Goal: Find specific page/section: Find specific page/section

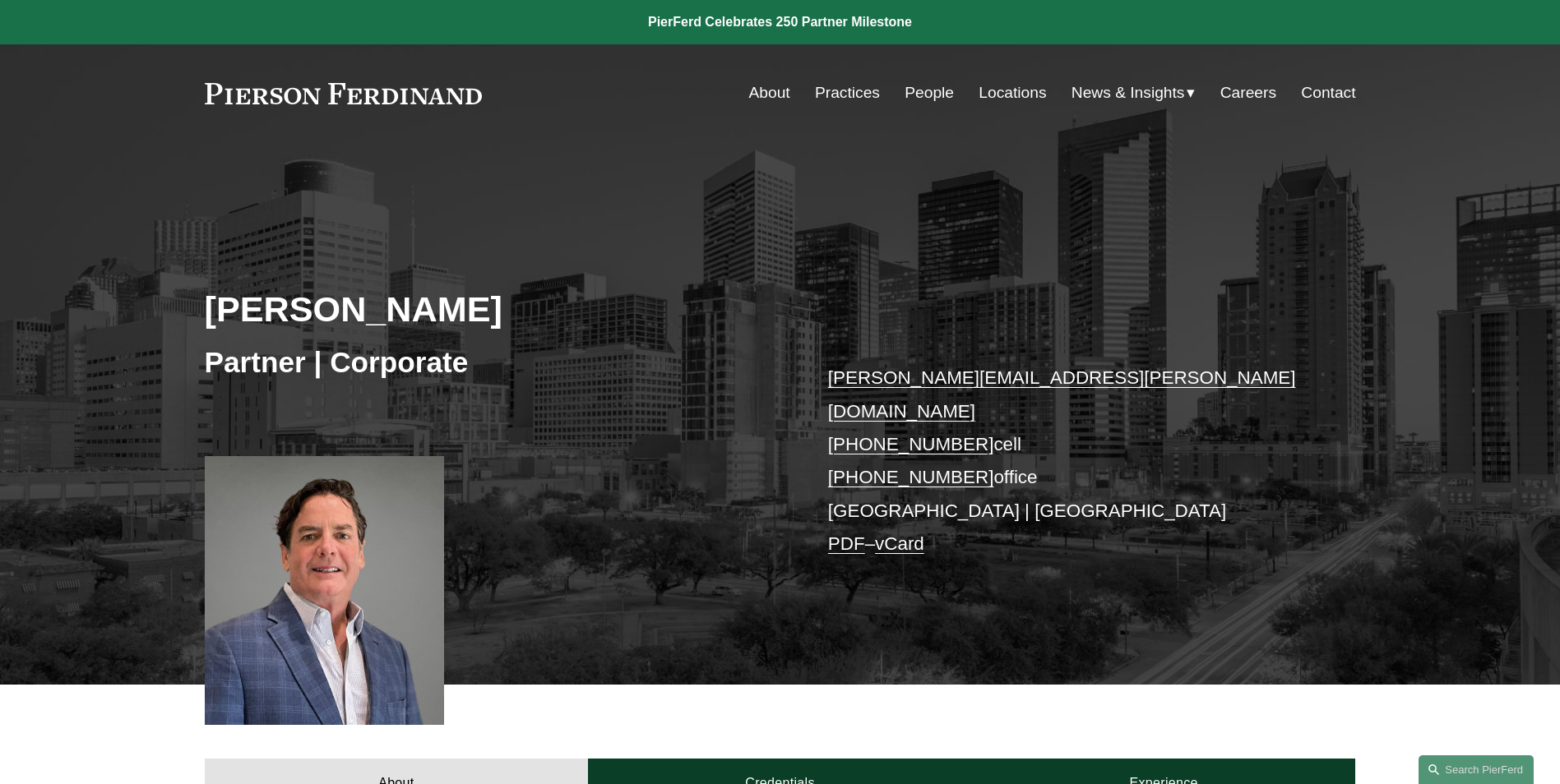
click at [913, 89] on link "People" at bounding box center [929, 93] width 49 height 31
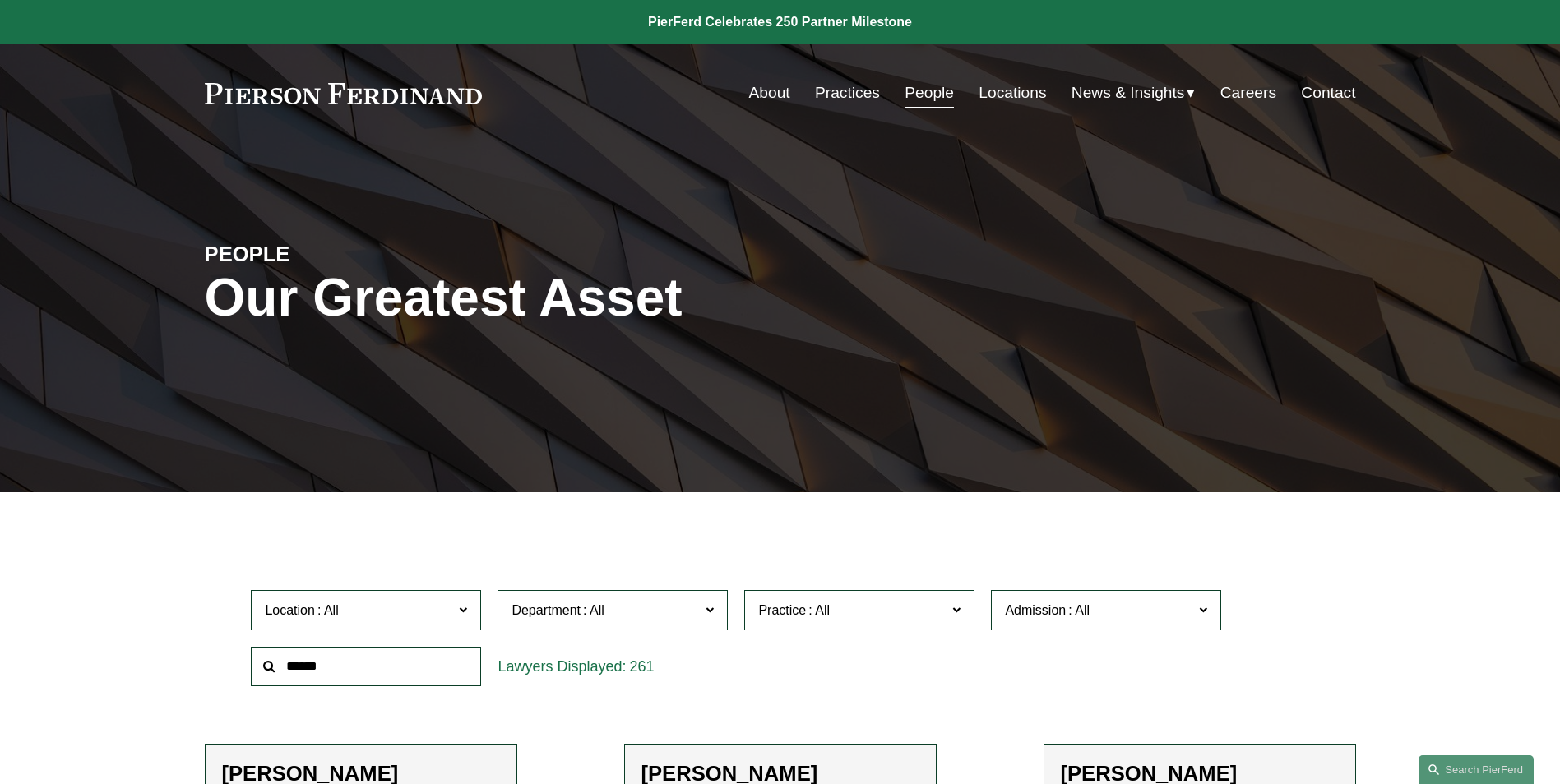
click at [461, 614] on span at bounding box center [462, 610] width 8 height 22
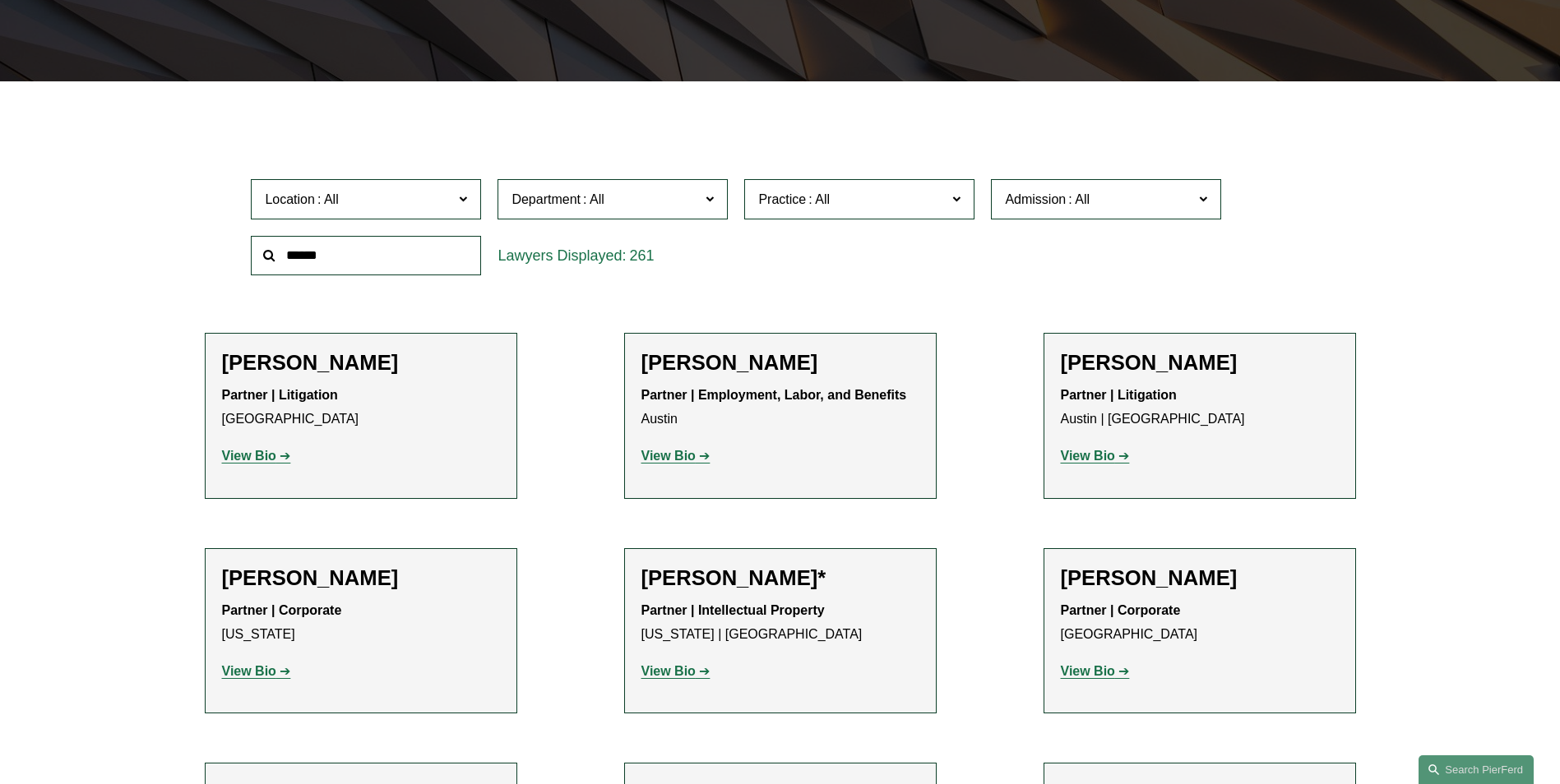
scroll to position [21, 0]
click at [1203, 197] on span at bounding box center [1202, 199] width 8 height 22
click at [0, 0] on link "[US_STATE]" at bounding box center [0, 0] width 0 height 0
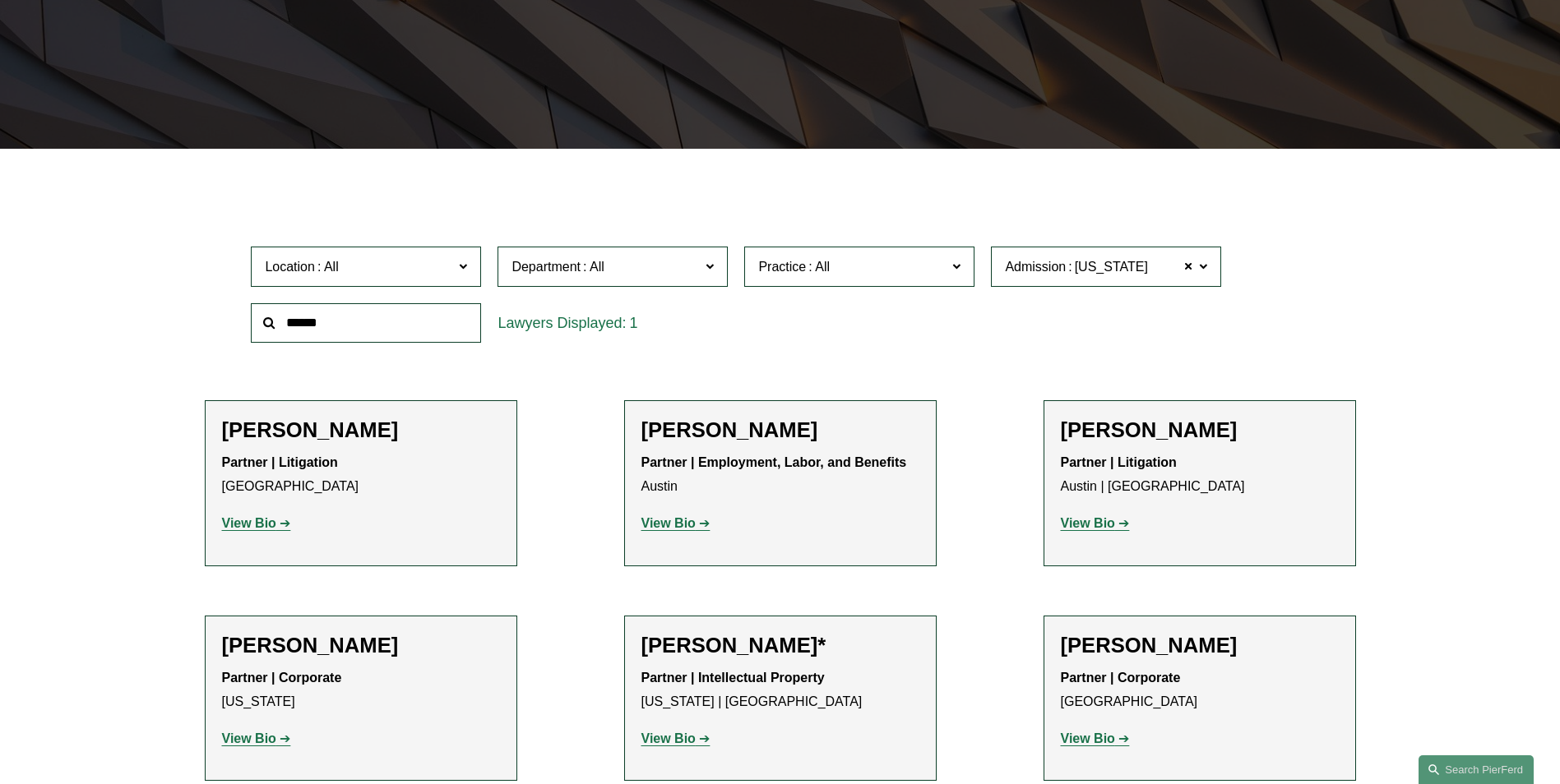
scroll to position [328, 0]
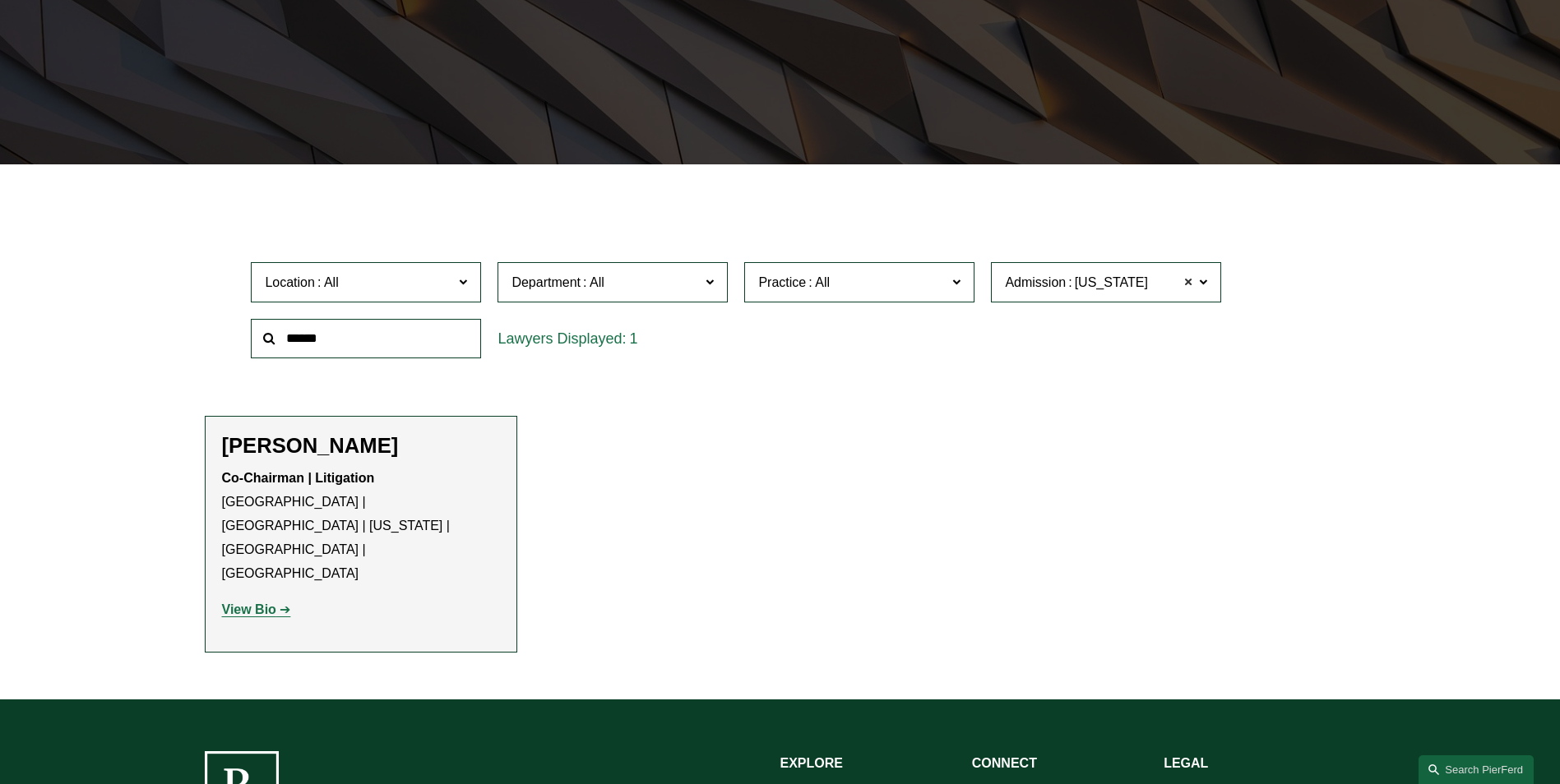
click at [1187, 283] on span at bounding box center [1188, 282] width 10 height 22
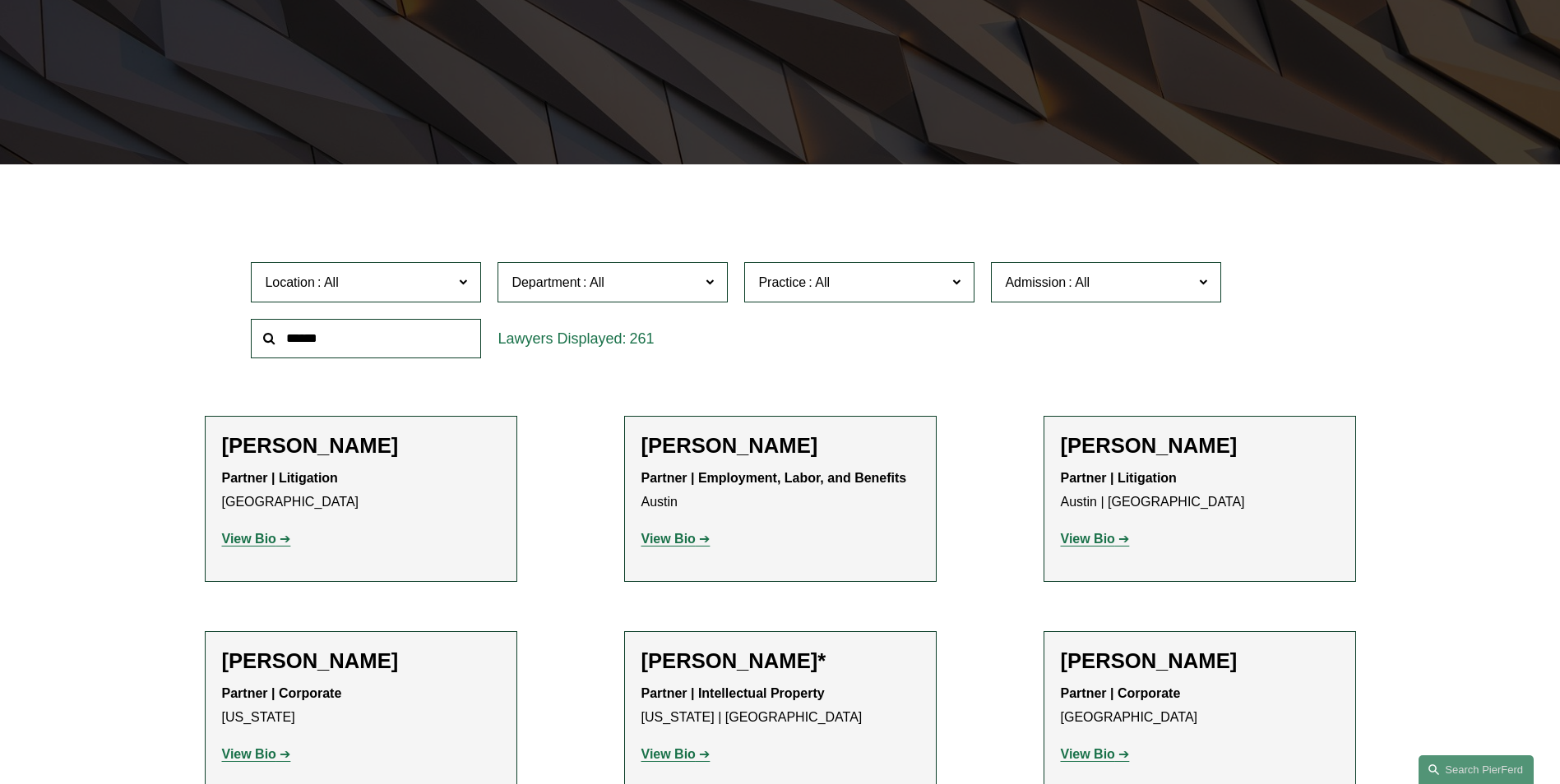
click at [1082, 288] on span at bounding box center [1078, 282] width 26 height 14
click at [0, 0] on link "[US_STATE]" at bounding box center [0, 0] width 0 height 0
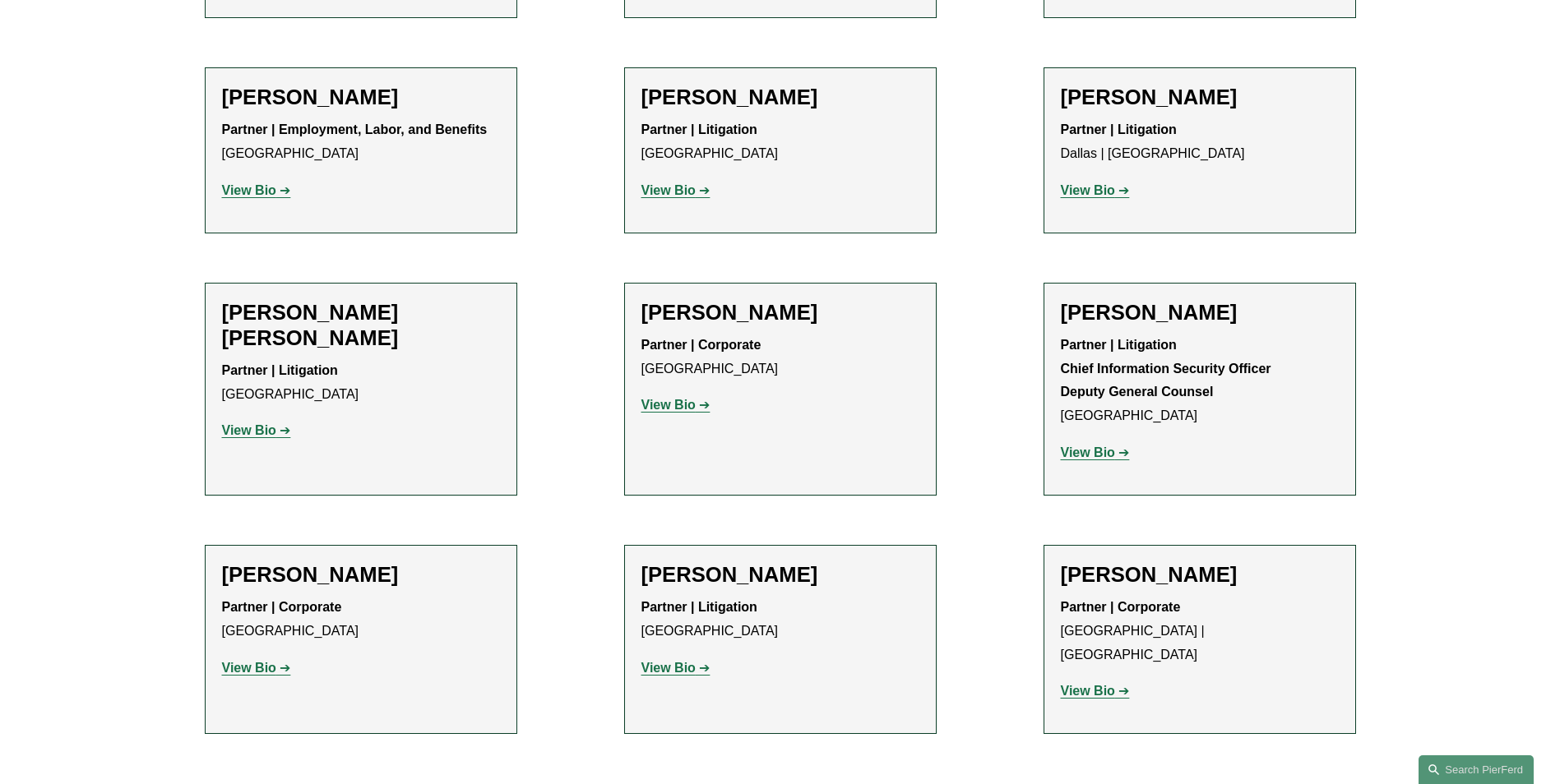
scroll to position [1890, 0]
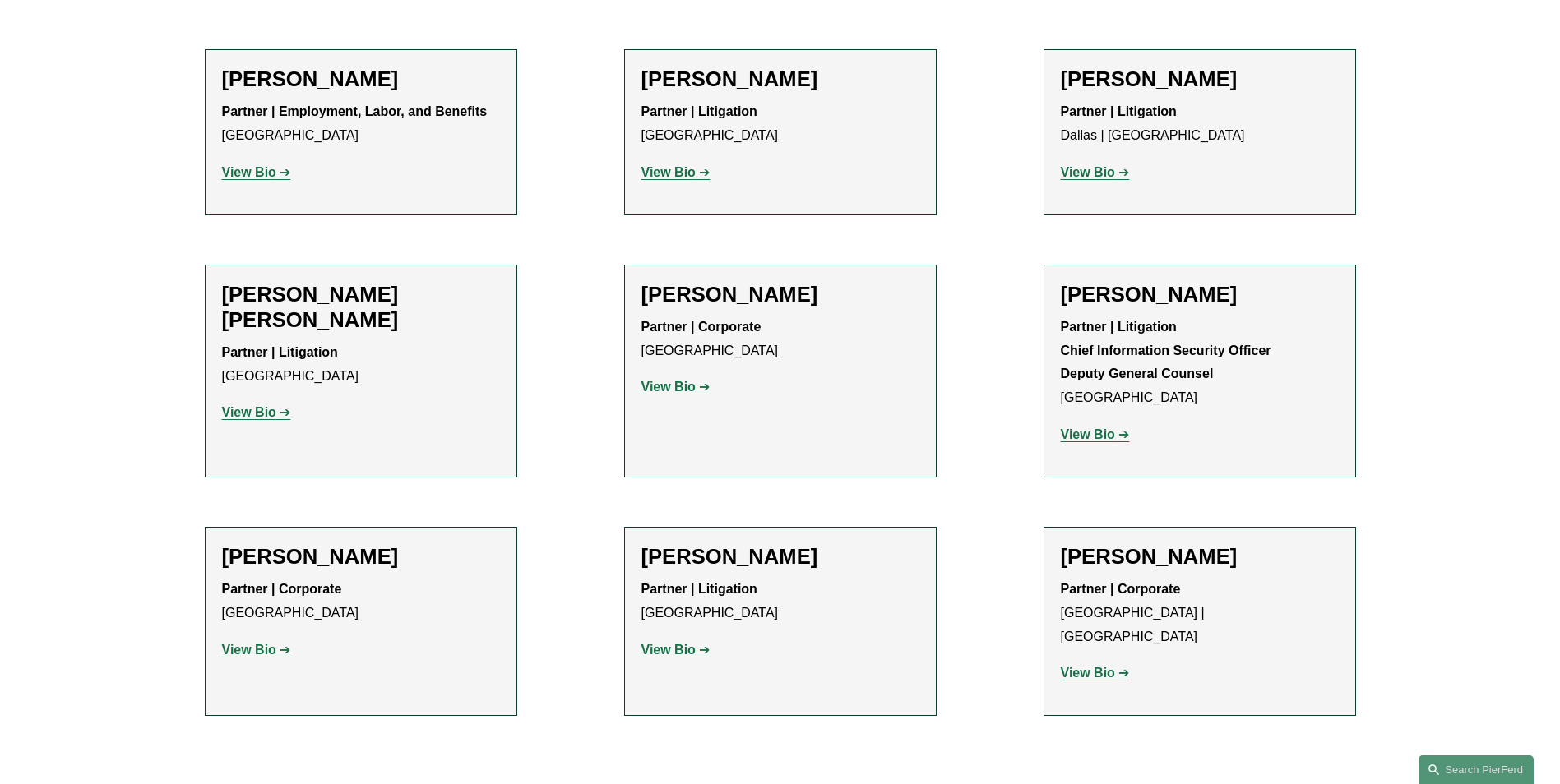
click at [677, 643] on strong "View Bio" at bounding box center [668, 650] width 54 height 14
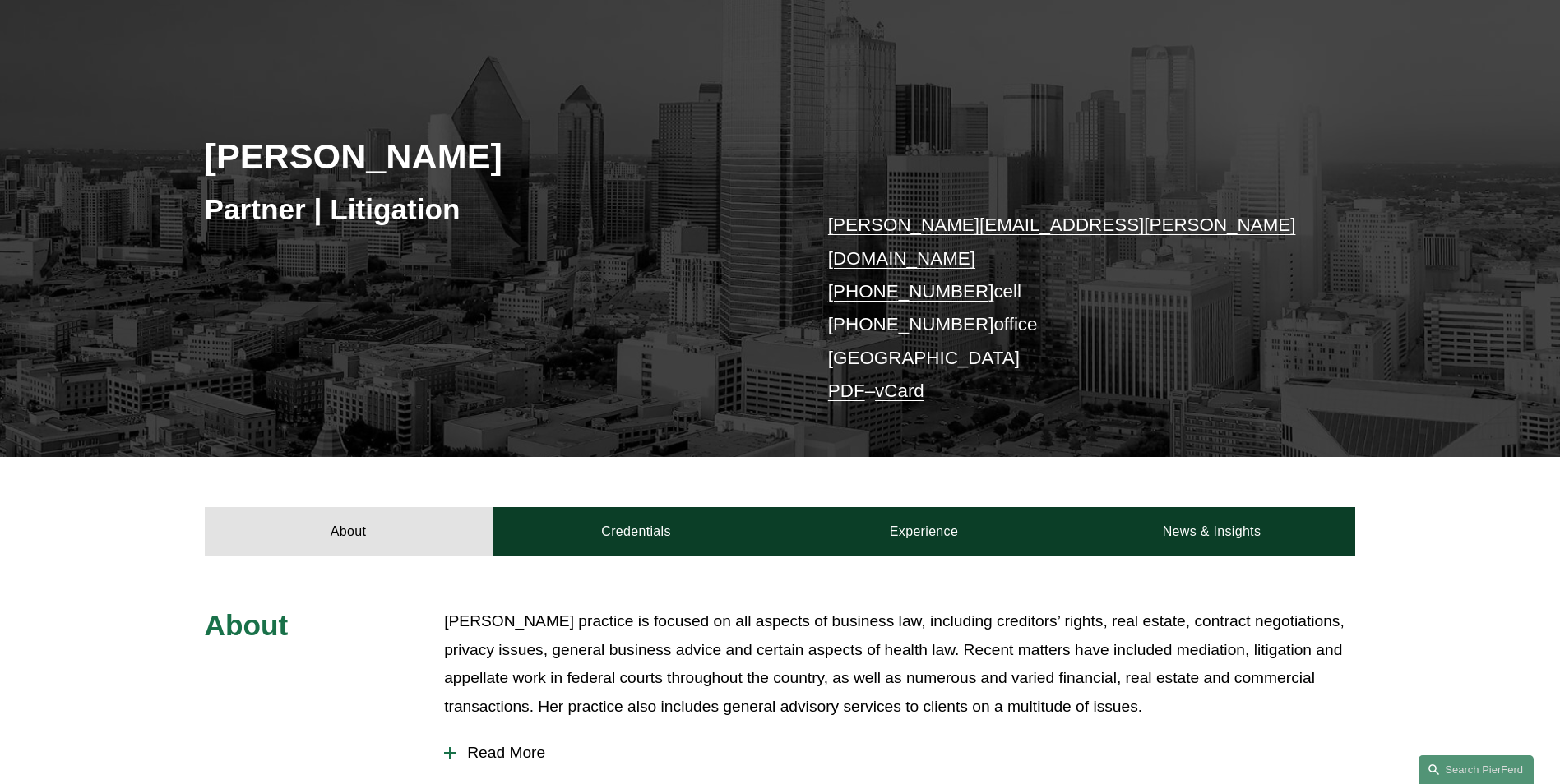
scroll to position [165, 0]
